Goal: Transaction & Acquisition: Purchase product/service

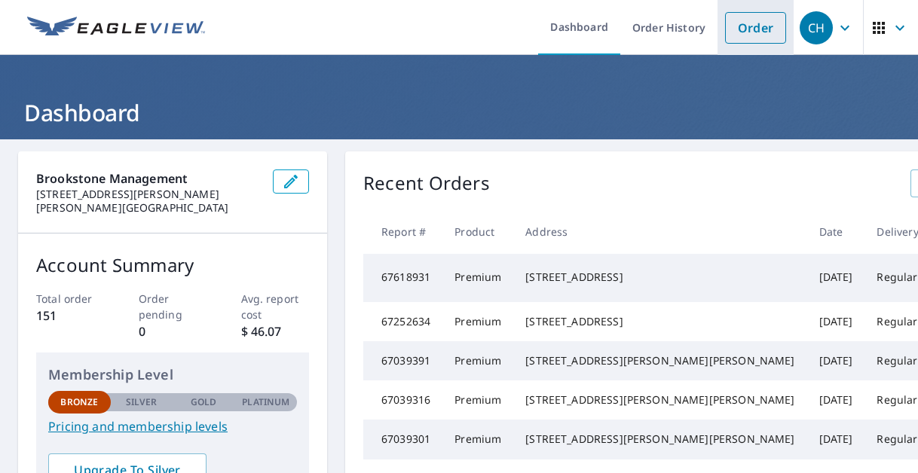
click at [739, 29] on link "Order" at bounding box center [755, 28] width 61 height 32
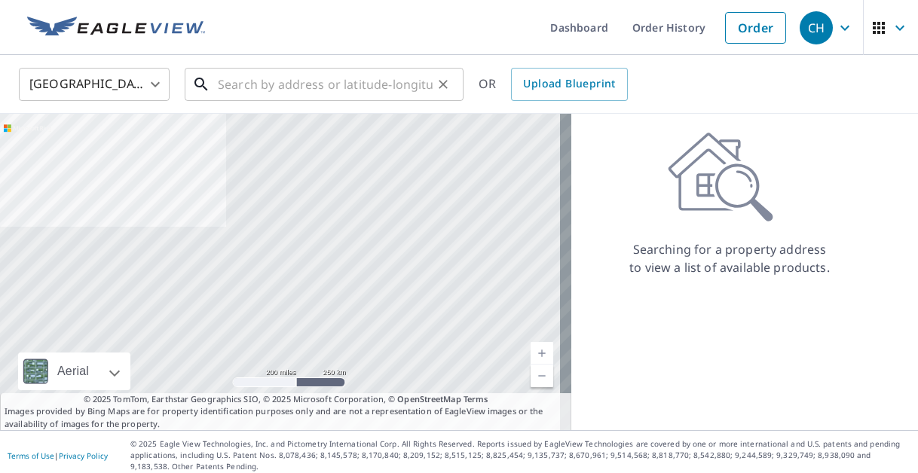
click at [259, 82] on input "text" at bounding box center [325, 84] width 215 height 42
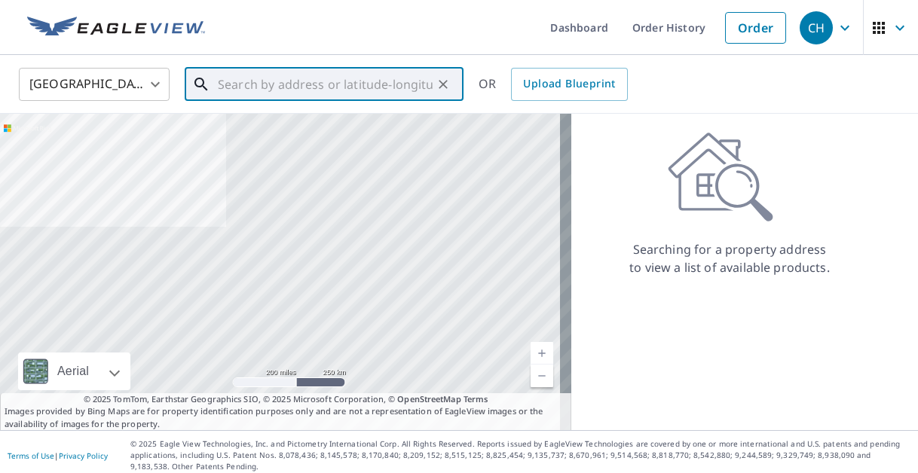
paste input "[STREET_ADDRESS][PERSON_NAME][PERSON_NAME]"
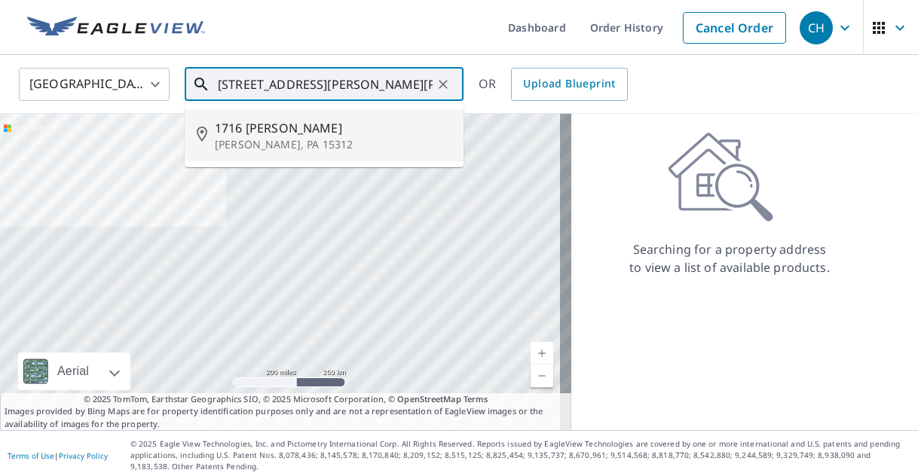
click at [255, 134] on span "1716 [PERSON_NAME]" at bounding box center [333, 128] width 237 height 18
type input "[STREET_ADDRESS][PERSON_NAME][PERSON_NAME]"
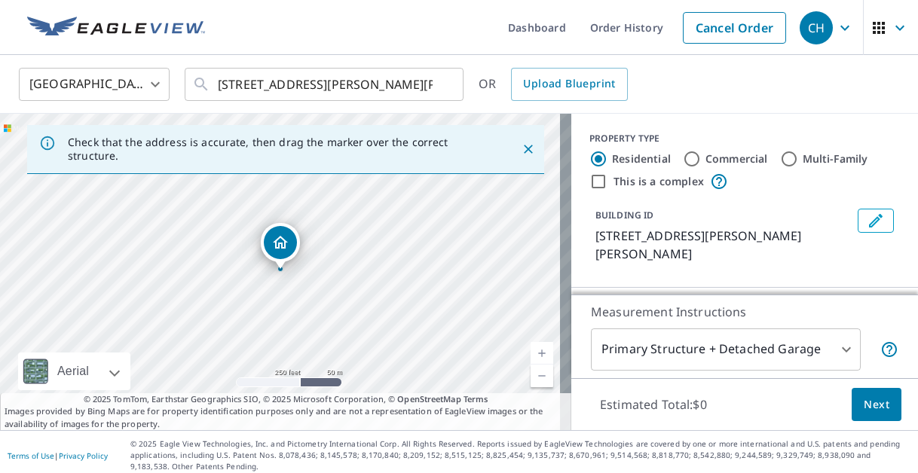
click at [531, 354] on link "Current Level 17, Zoom In" at bounding box center [542, 353] width 23 height 23
click at [531, 355] on link "Current Level 18, Zoom In" at bounding box center [542, 353] width 23 height 23
click at [531, 356] on link "Current Level 19, Zoom In" at bounding box center [542, 353] width 23 height 23
click at [867, 407] on span "Next" at bounding box center [877, 405] width 26 height 19
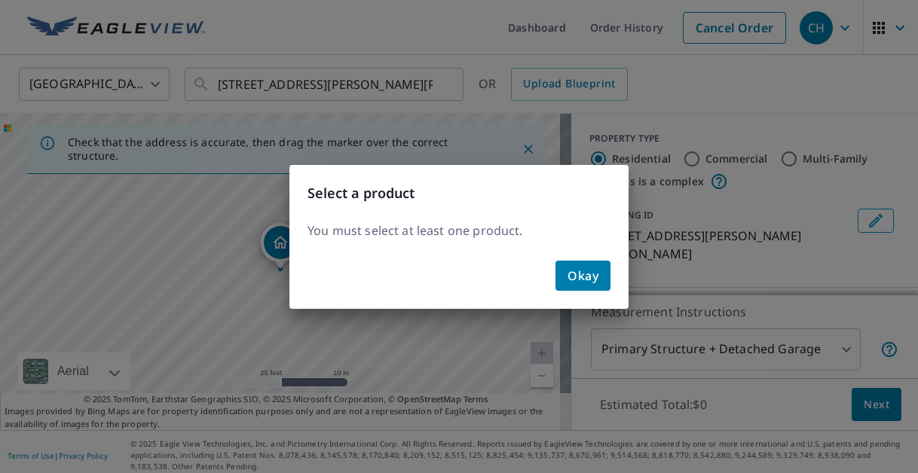
click at [573, 284] on span "Okay" at bounding box center [583, 275] width 31 height 21
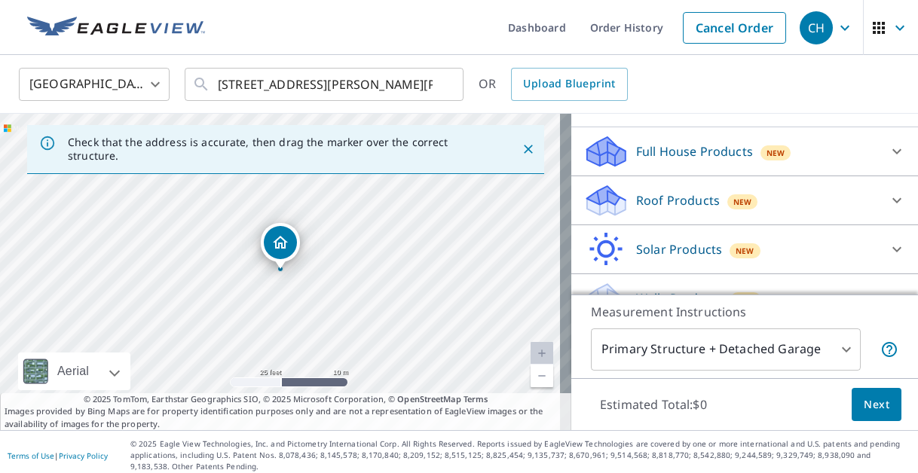
scroll to position [164, 0]
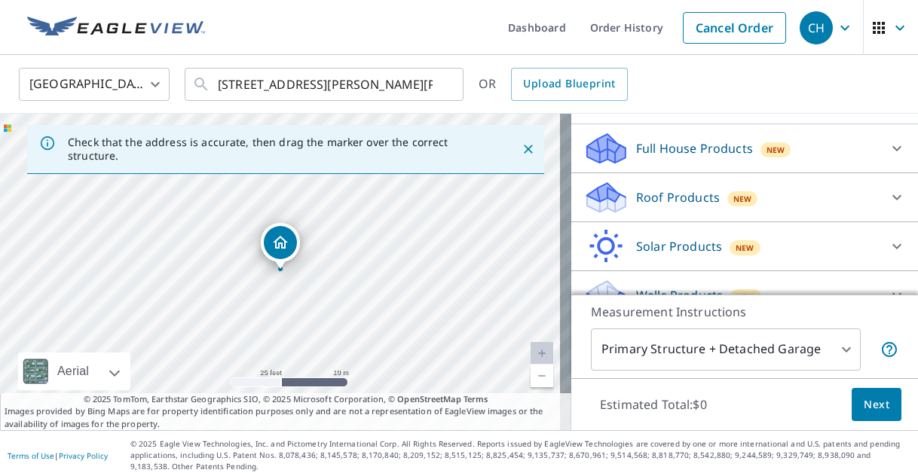
click at [888, 188] on icon at bounding box center [897, 197] width 18 height 18
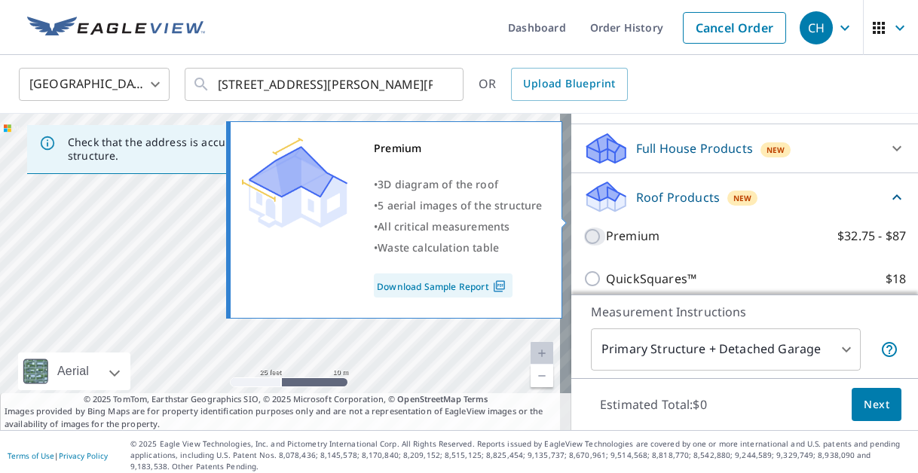
click at [583, 228] on input "Premium $32.75 - $87" at bounding box center [594, 237] width 23 height 18
checkbox input "true"
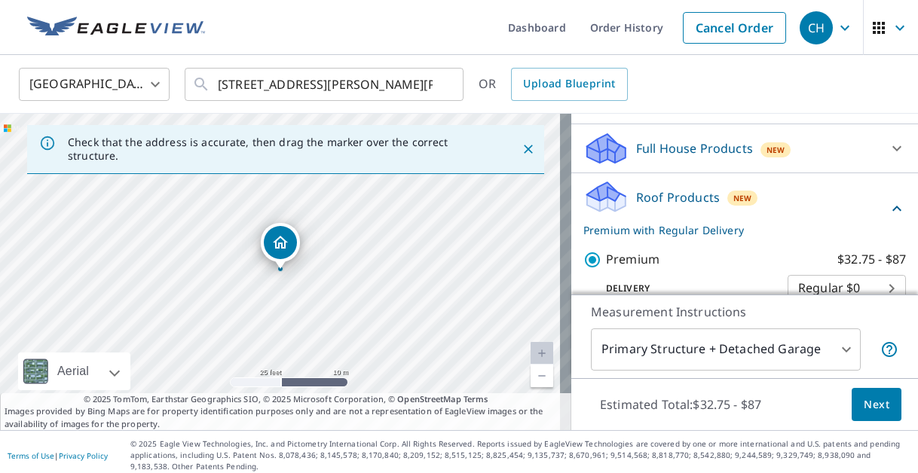
click at [874, 411] on span "Next" at bounding box center [877, 405] width 26 height 19
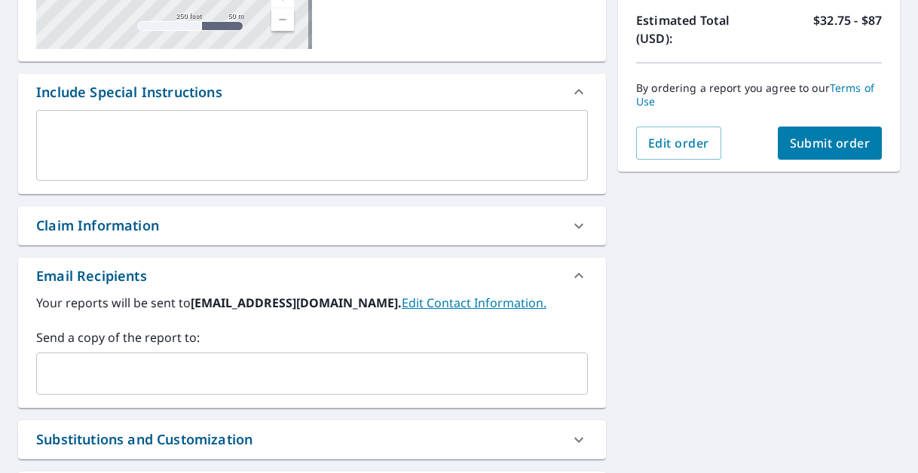
scroll to position [349, 0]
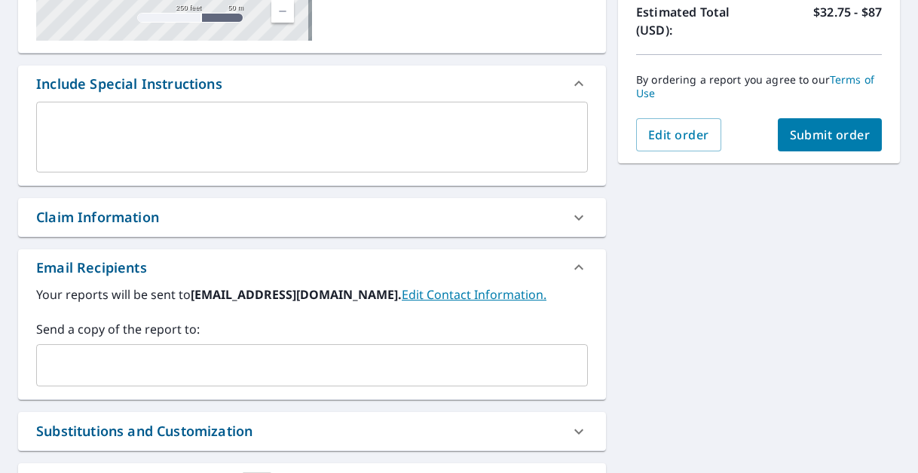
click at [237, 121] on textarea at bounding box center [312, 137] width 531 height 43
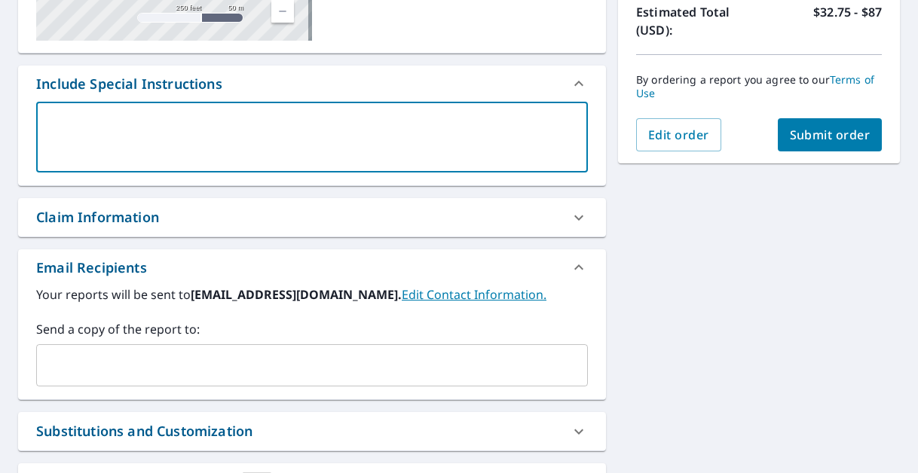
paste textarea "Brookstone Management [STREET_ADDRESS][PERSON_NAME][PERSON_NAME][US_STATE] 732.…"
type textarea "Brookstone Management [STREET_ADDRESS][PERSON_NAME][PERSON_NAME][US_STATE] 732.…"
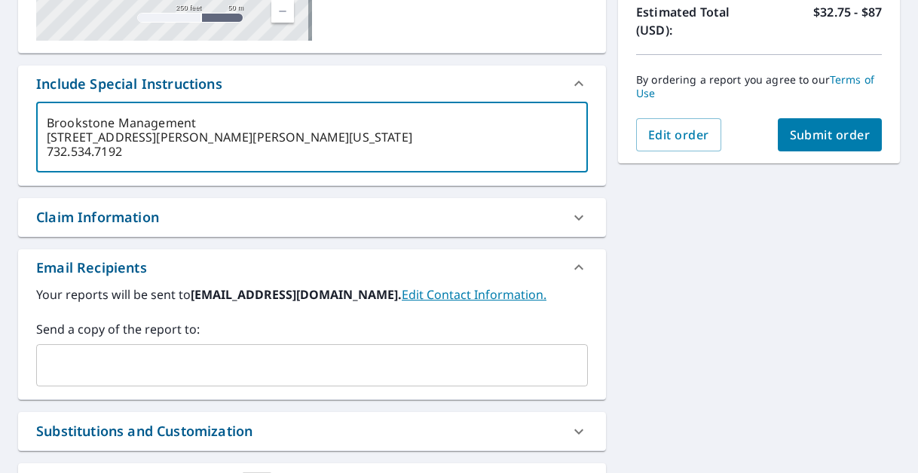
type textarea "x"
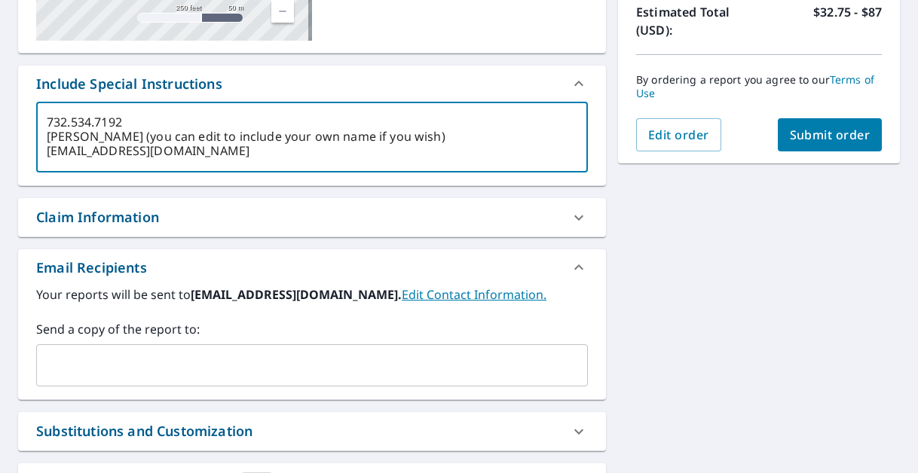
drag, startPoint x: 145, startPoint y: 138, endPoint x: 461, endPoint y: 133, distance: 315.1
click at [461, 133] on textarea "Brookstone Management [STREET_ADDRESS][PERSON_NAME][PERSON_NAME][US_STATE] 732.…" at bounding box center [312, 137] width 531 height 43
type textarea "Brookstone Management [STREET_ADDRESS][PERSON_NAME][PERSON_NAME][US_STATE] 732.…"
type textarea "x"
type textarea "Brookstone Management [STREET_ADDRESS][PERSON_NAME][PERSON_NAME][US_STATE] 732.…"
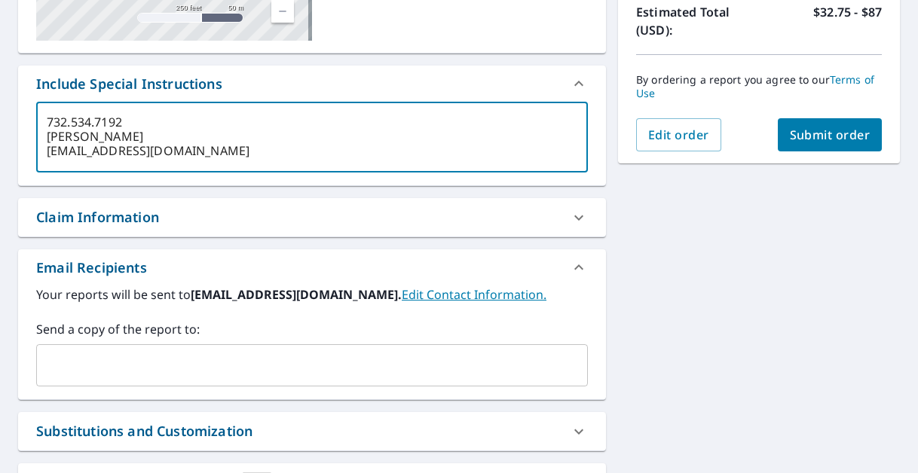
type textarea "x"
type textarea "Brookstone Management [STREET_ADDRESS][PERSON_NAME][PERSON_NAME][US_STATE] 732.…"
click at [130, 380] on input "text" at bounding box center [301, 365] width 516 height 29
type textarea "x"
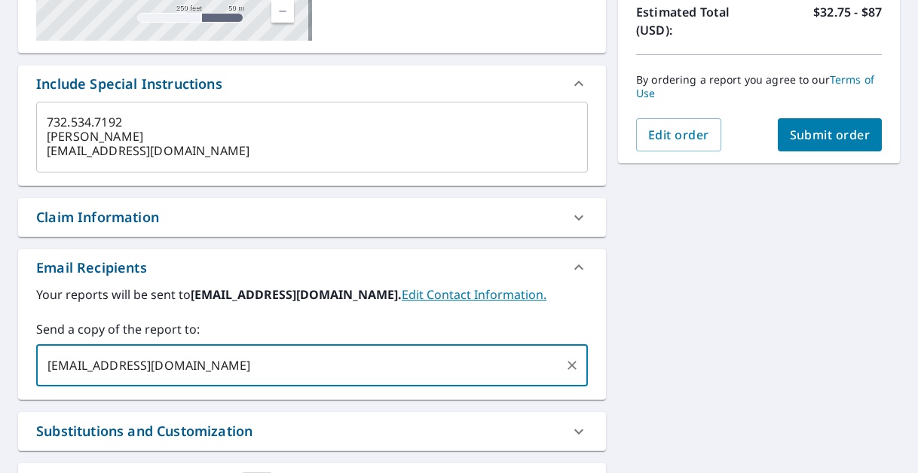
type input "[EMAIL_ADDRESS][DOMAIN_NAME]"
type textarea "x"
click at [672, 298] on div "[STREET_ADDRESS][PERSON_NAME][PERSON_NAME] A standard road map Aerial A detaile…" at bounding box center [459, 184] width 918 height 788
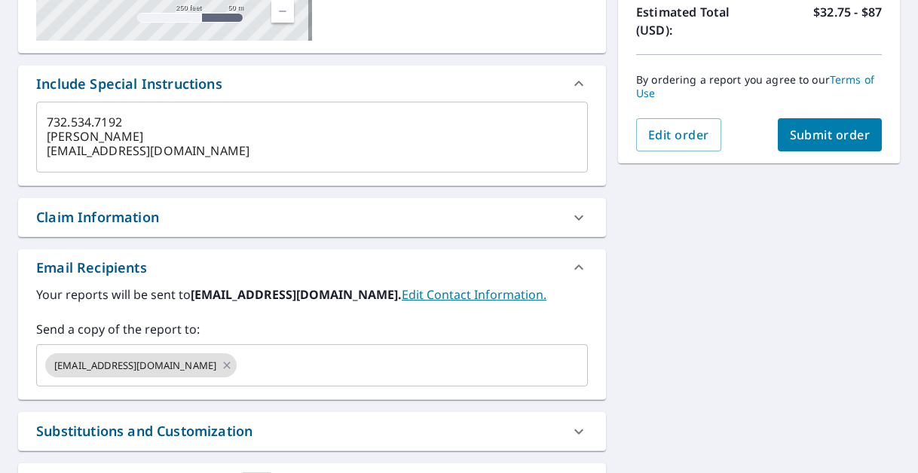
click at [819, 130] on span "Submit order" at bounding box center [830, 135] width 81 height 17
type textarea "x"
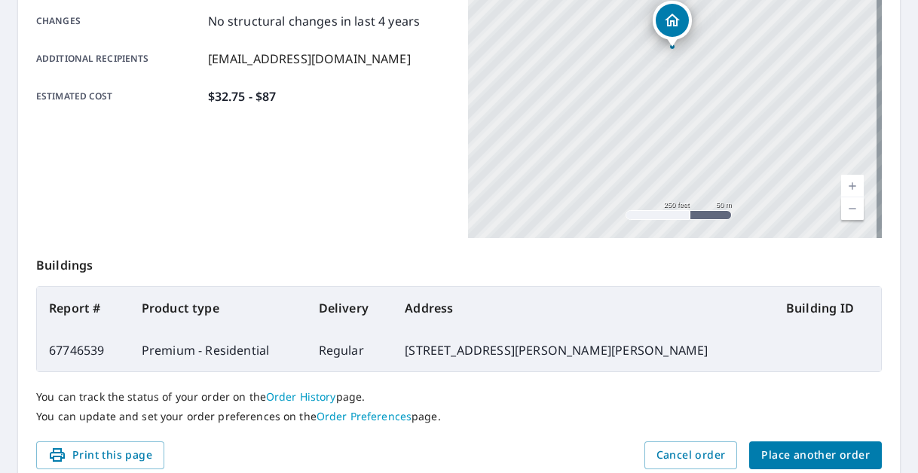
click at [845, 182] on link "Current Level 17, Zoom In" at bounding box center [852, 186] width 23 height 23
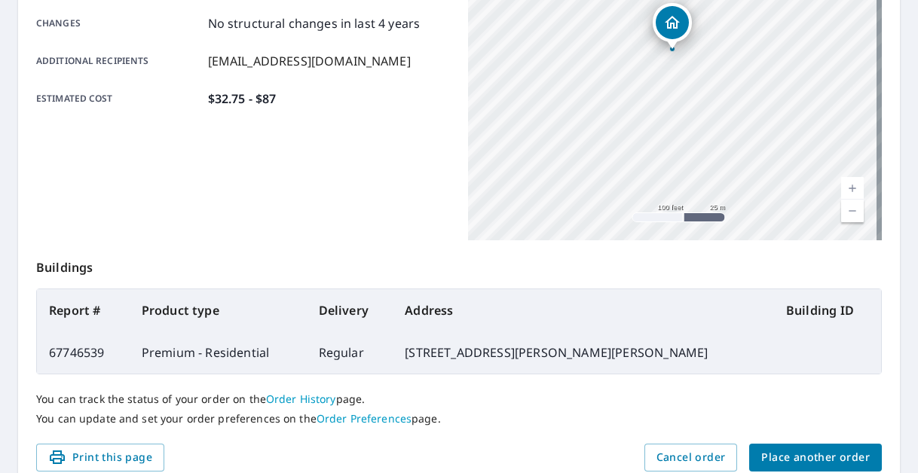
scroll to position [289, 0]
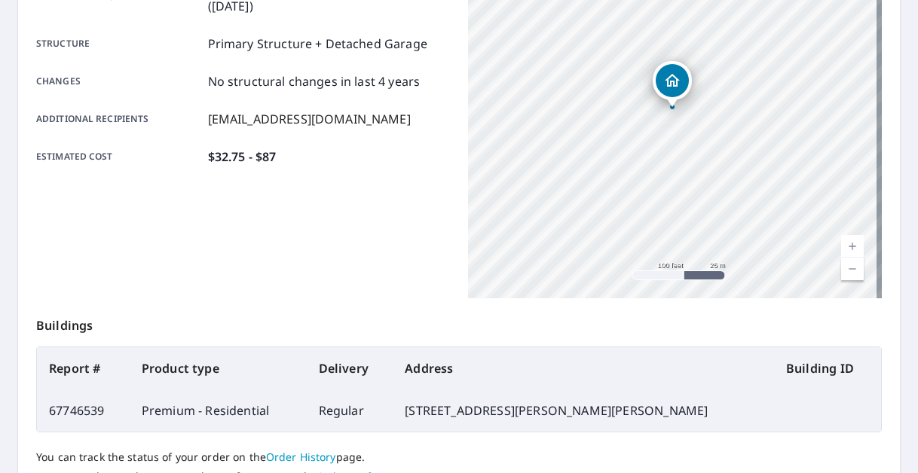
click at [845, 239] on link "Current Level 18, Zoom In" at bounding box center [852, 246] width 23 height 23
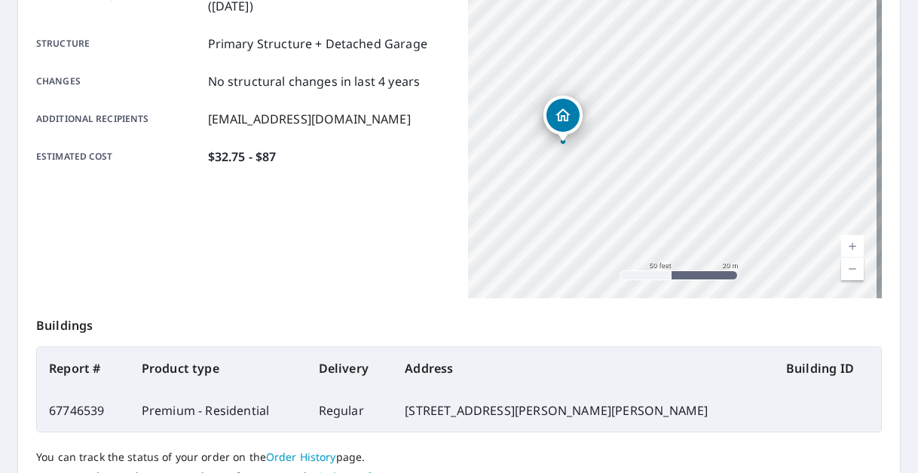
drag, startPoint x: 725, startPoint y: 173, endPoint x: 616, endPoint y: 207, distance: 114.7
click at [616, 207] on div "[STREET_ADDRESS][PERSON_NAME][PERSON_NAME]" at bounding box center [675, 110] width 414 height 377
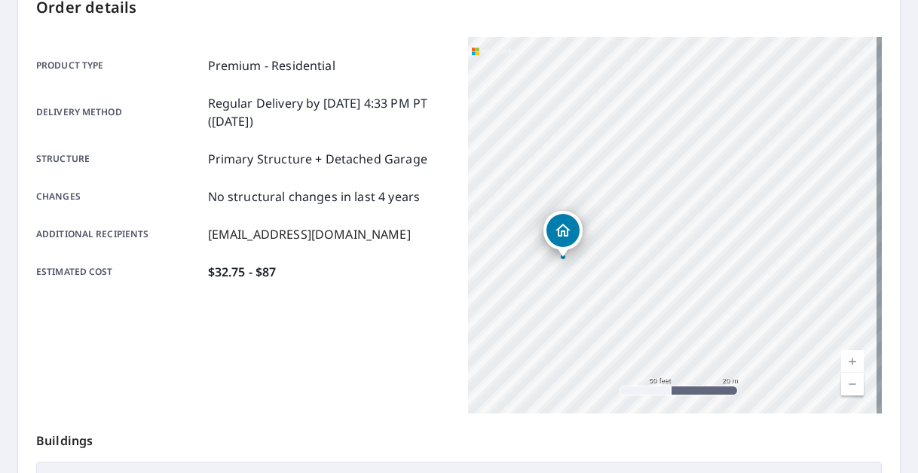
scroll to position [170, 0]
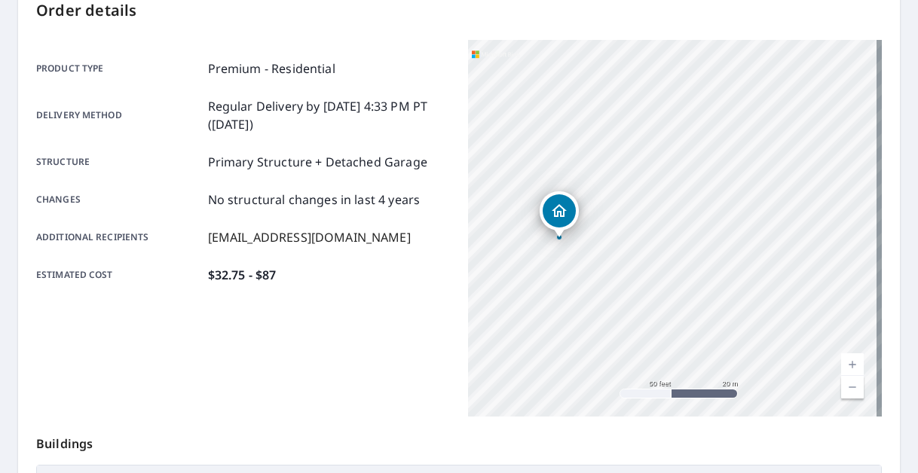
drag, startPoint x: 559, startPoint y: 287, endPoint x: 555, endPoint y: 265, distance: 22.9
click at [555, 265] on div "[STREET_ADDRESS][PERSON_NAME][PERSON_NAME]" at bounding box center [675, 228] width 414 height 377
click at [843, 361] on link "Current Level 19, Zoom In" at bounding box center [852, 364] width 23 height 23
drag, startPoint x: 612, startPoint y: 271, endPoint x: 707, endPoint y: 252, distance: 96.8
click at [707, 252] on div "[STREET_ADDRESS][PERSON_NAME][PERSON_NAME]" at bounding box center [675, 228] width 414 height 377
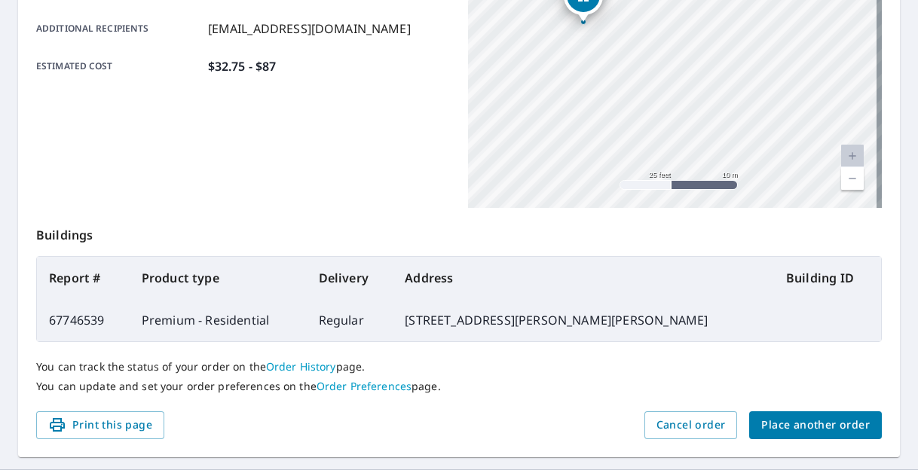
scroll to position [425, 0]
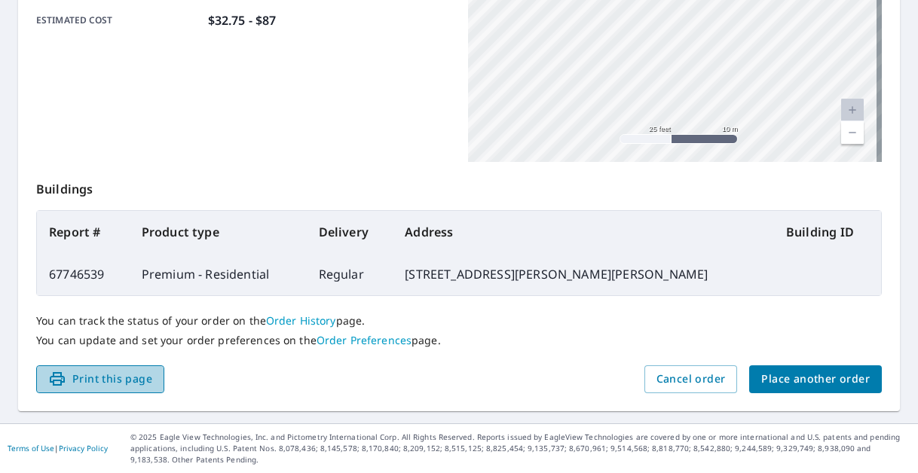
click at [99, 390] on button "Print this page" at bounding box center [100, 380] width 128 height 28
